Goal: Information Seeking & Learning: Check status

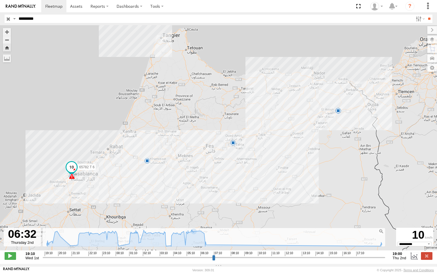
select select "**********"
click at [61, 19] on input "*********" at bounding box center [214, 19] width 397 height 8
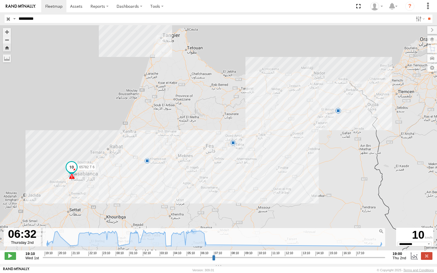
click at [61, 19] on input "*********" at bounding box center [214, 19] width 397 height 8
paste input "text"
type input "*********"
click at [426, 15] on input "**" at bounding box center [429, 19] width 7 height 8
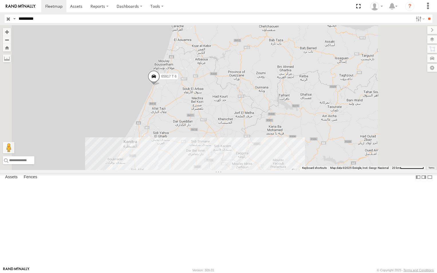
drag, startPoint x: 228, startPoint y: 164, endPoint x: 233, endPoint y: 147, distance: 18.1
click at [233, 147] on div "65917 T 6" at bounding box center [218, 97] width 437 height 145
click at [160, 85] on span at bounding box center [154, 76] width 13 height 15
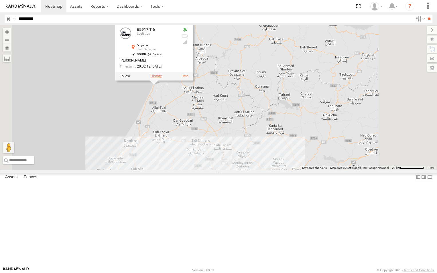
click at [162, 78] on label at bounding box center [156, 76] width 11 height 4
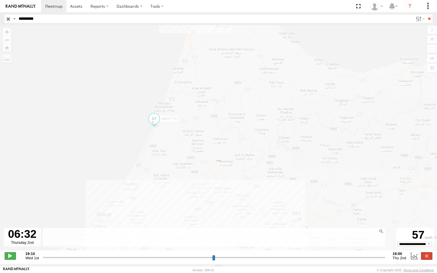
type input "**********"
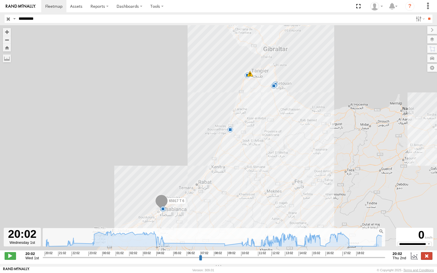
click at [427, 260] on label at bounding box center [426, 255] width 11 height 7
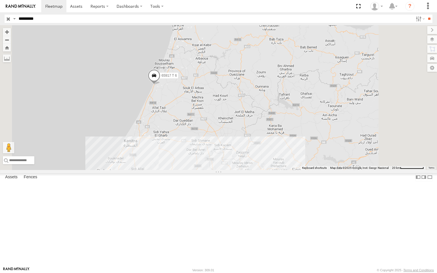
click at [0, 0] on div at bounding box center [0, 0] width 0 height 0
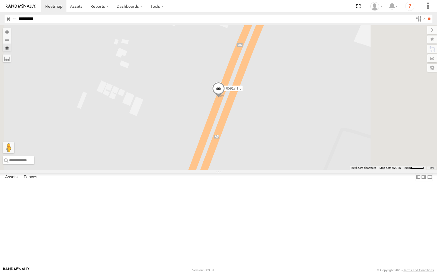
click at [0, 0] on div at bounding box center [0, 0] width 0 height 0
click at [0, 0] on span at bounding box center [0, 0] width 0 height 0
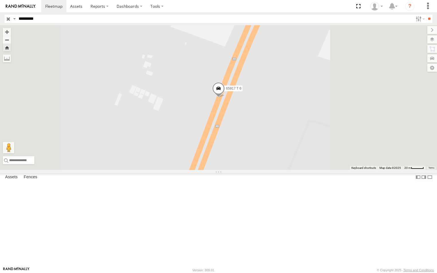
click at [0, 0] on div "65917 T 6 Logistics ط س 5 بحارة أولاد عياد 34.71653 -6.37217" at bounding box center [0, 0] width 0 height 0
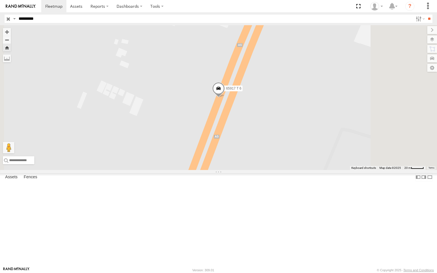
click at [0, 0] on div "65917 T 6" at bounding box center [0, 0] width 0 height 0
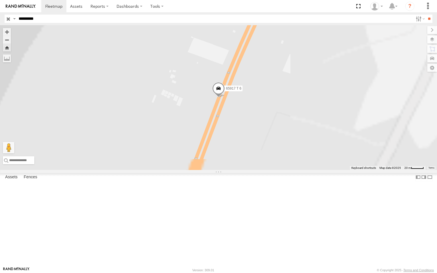
click at [0, 0] on div at bounding box center [0, 0] width 0 height 0
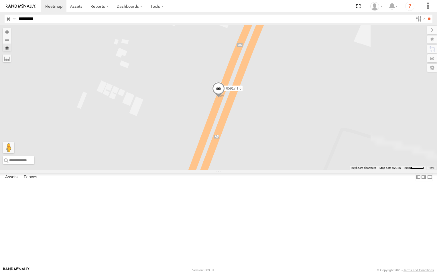
click at [0, 0] on span at bounding box center [0, 0] width 0 height 0
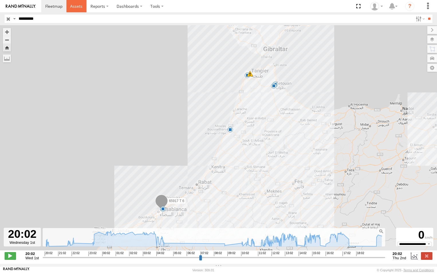
click at [79, 9] on span at bounding box center [76, 5] width 12 height 5
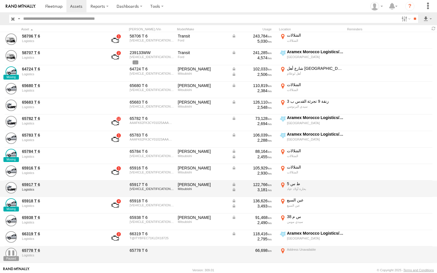
click at [59, 188] on div "Logistics" at bounding box center [61, 189] width 79 height 3
click at [200, 191] on div "Mitsubishi" at bounding box center [203, 188] width 50 height 3
click at [66, 191] on div "Logistics" at bounding box center [61, 189] width 79 height 3
click at [16, 191] on link at bounding box center [10, 187] width 11 height 11
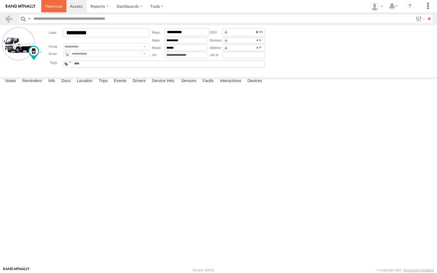
click at [61, 6] on span at bounding box center [53, 5] width 17 height 5
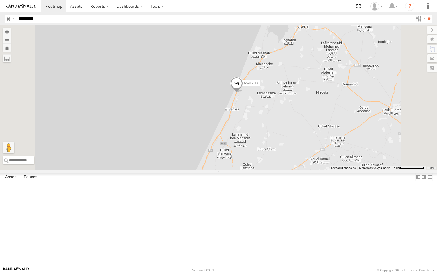
click at [243, 93] on span at bounding box center [236, 84] width 13 height 15
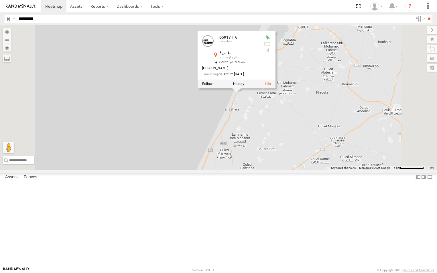
click at [276, 89] on div "65917 T 6 Logistics ط س 5 بحارة أولاد عياد 34.71653 , -6.37217 South 57 ALI ERE…" at bounding box center [237, 60] width 78 height 58
click at [244, 86] on label at bounding box center [238, 84] width 11 height 4
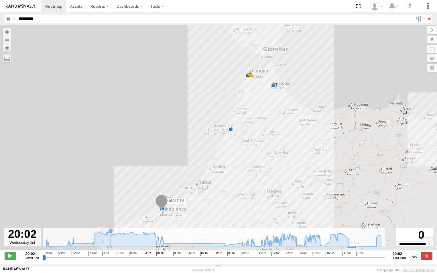
click at [110, 234] on icon at bounding box center [111, 231] width 6 height 6
click at [111, 234] on icon at bounding box center [111, 231] width 6 height 6
click at [122, 236] on icon at bounding box center [122, 234] width 5 height 5
click at [136, 238] on icon at bounding box center [135, 235] width 5 height 5
click at [153, 237] on icon at bounding box center [153, 234] width 5 height 5
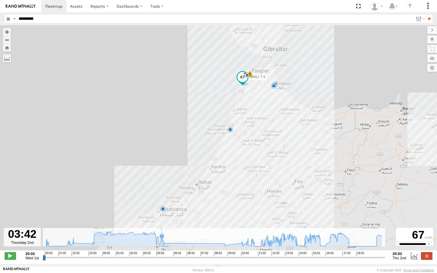
click at [162, 239] on icon at bounding box center [162, 236] width 5 height 5
click at [162, 239] on icon at bounding box center [162, 237] width 5 height 5
click at [283, 244] on icon at bounding box center [214, 238] width 342 height 15
click at [285, 244] on icon at bounding box center [214, 238] width 342 height 15
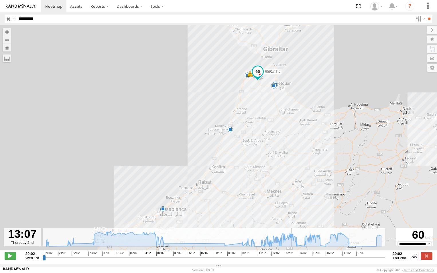
click at [292, 245] on icon at bounding box center [214, 238] width 342 height 15
click at [294, 245] on icon at bounding box center [214, 238] width 342 height 15
click at [297, 245] on icon at bounding box center [214, 238] width 342 height 15
click at [301, 245] on rect at bounding box center [214, 237] width 343 height 19
click at [311, 245] on icon at bounding box center [214, 238] width 342 height 15
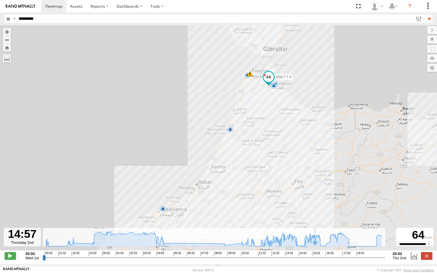
click at [316, 245] on icon at bounding box center [315, 242] width 5 height 5
click at [320, 245] on icon at bounding box center [214, 238] width 342 height 15
type input "**********"
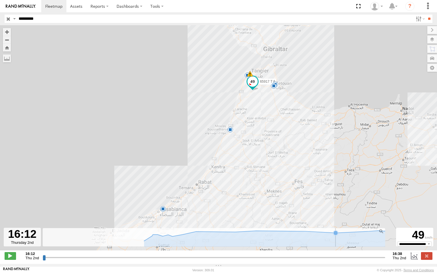
click at [344, 244] on icon at bounding box center [269, 239] width 250 height 16
click at [430, 260] on label at bounding box center [426, 255] width 11 height 7
